Goal: Information Seeking & Learning: Understand process/instructions

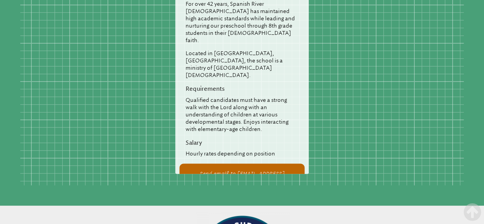
scroll to position [107, 0]
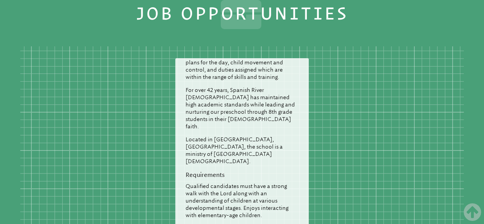
click at [294, 46] on div "Posted [DATE] Substitute Teachers and Assistants Spanish River [DEMOGRAPHIC_DAT…" at bounding box center [241, 169] width 443 height 246
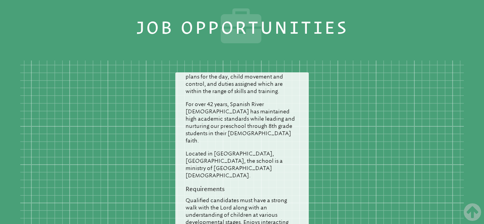
click at [294, 23] on aside "Job Opportunities Posted [DATE] Substitute Teachers and Assistants Spanish Rive…" at bounding box center [242, 163] width 484 height 327
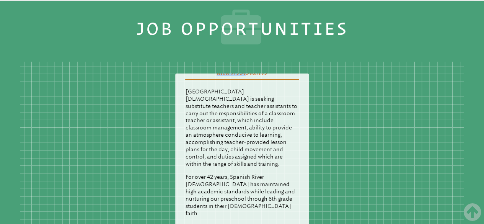
scroll to position [0, 0]
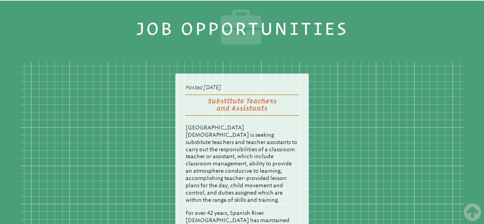
drag, startPoint x: 294, startPoint y: 23, endPoint x: 304, endPoint y: 46, distance: 24.8
click at [304, 46] on aside "Job Opportunities Posted [DATE] Substitute Teachers and Assistants Spanish Rive…" at bounding box center [242, 164] width 484 height 327
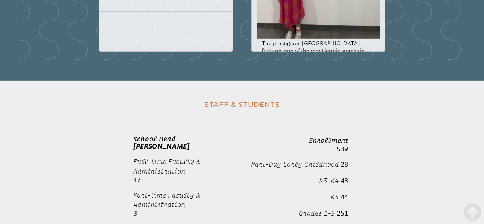
scroll to position [1104, 0]
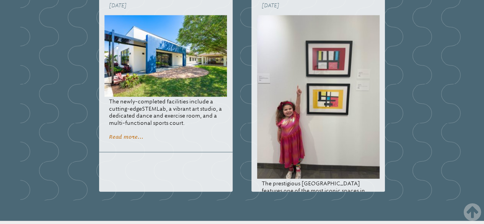
click at [309, 46] on img at bounding box center [318, 96] width 122 height 163
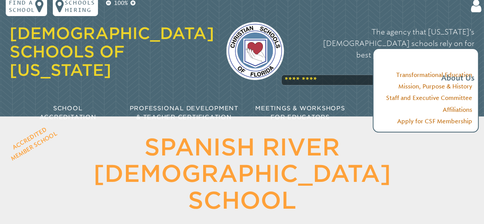
scroll to position [3, 0]
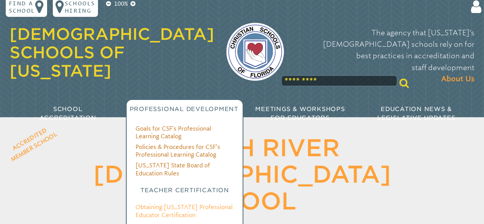
click at [183, 203] on link "Obtaining [US_STATE] Professional Educator Certification" at bounding box center [183, 210] width 97 height 15
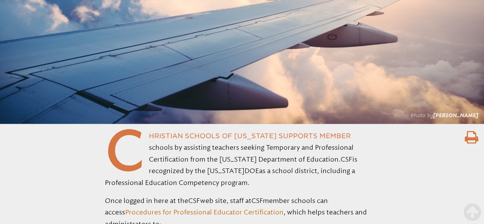
scroll to position [382, 0]
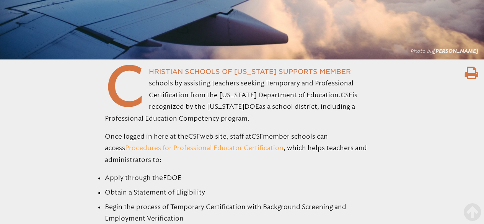
click at [165, 151] on link "Procedures for Professional Educator Certification" at bounding box center [204, 148] width 158 height 8
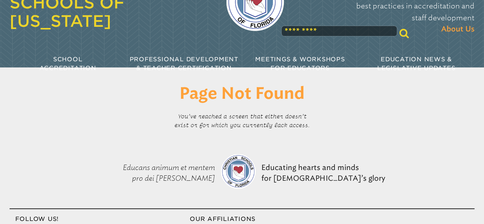
scroll to position [13, 0]
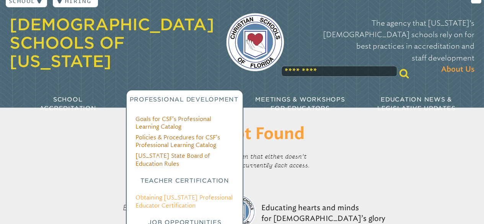
click at [178, 193] on link "Obtaining [US_STATE] Professional Educator Certification" at bounding box center [183, 200] width 97 height 15
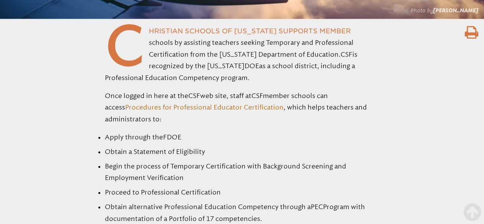
scroll to position [392, 0]
